Goal: Information Seeking & Learning: Learn about a topic

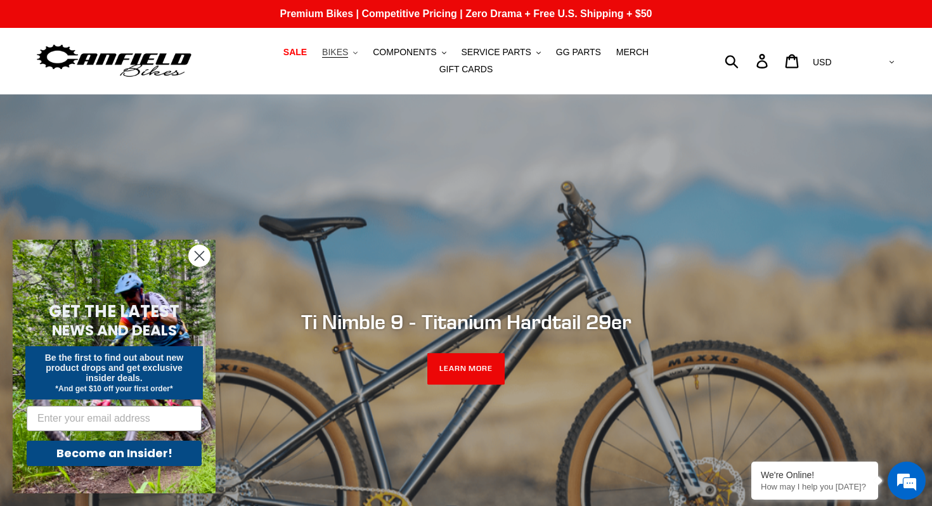
click at [348, 53] on span "BIKES" at bounding box center [335, 52] width 26 height 11
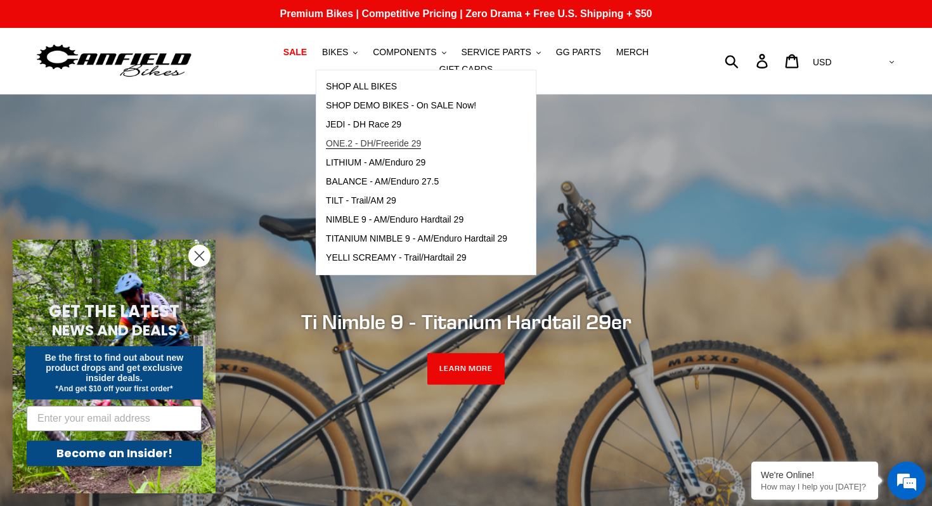
click at [403, 148] on span "ONE.2 - DH/Freeride 29" at bounding box center [373, 143] width 95 height 11
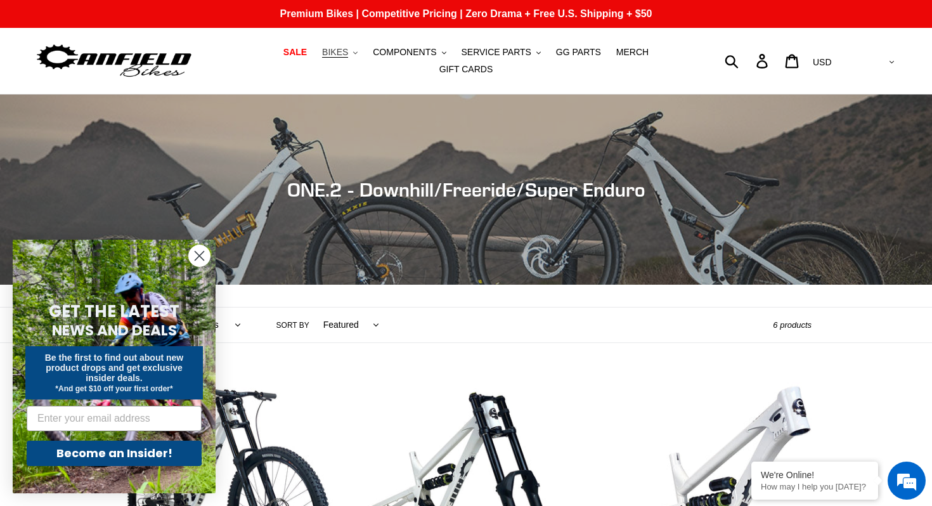
click at [337, 46] on button "BIKES .cls-1{fill:#231f20}" at bounding box center [340, 52] width 48 height 17
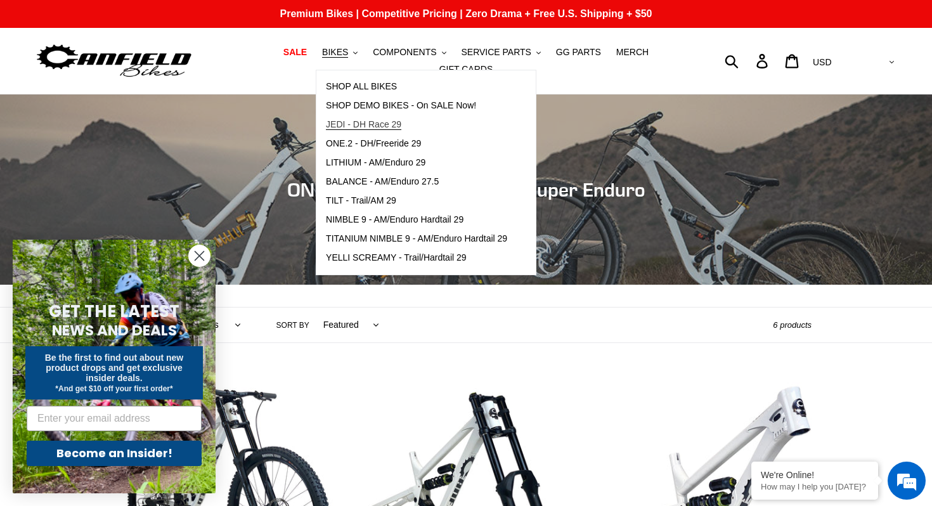
click at [394, 126] on span "JEDI - DH Race 29" at bounding box center [363, 124] width 75 height 11
